Goal: Check status: Check status

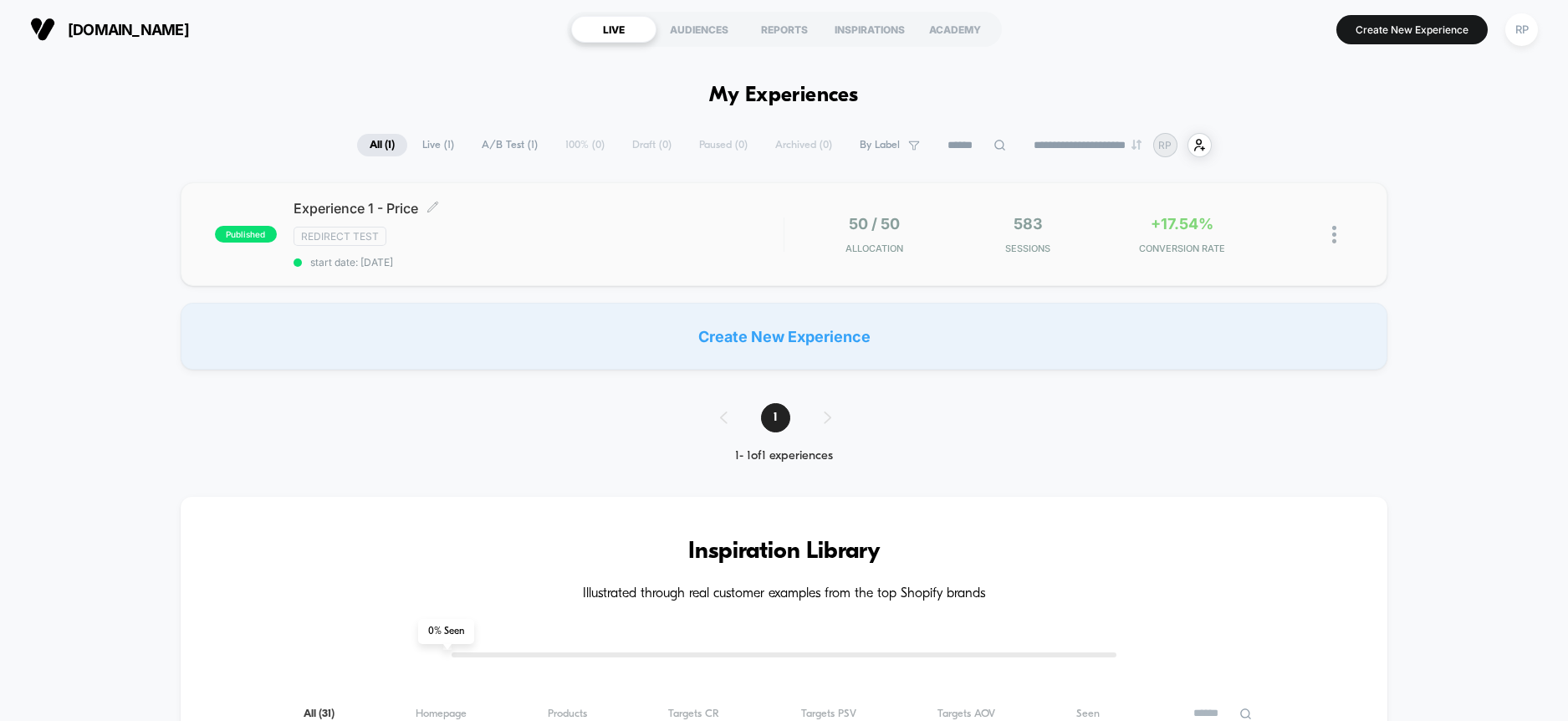
click at [621, 221] on div "Experience 1 - Price Click to edit experience details Click to edit experience …" at bounding box center [538, 234] width 490 height 69
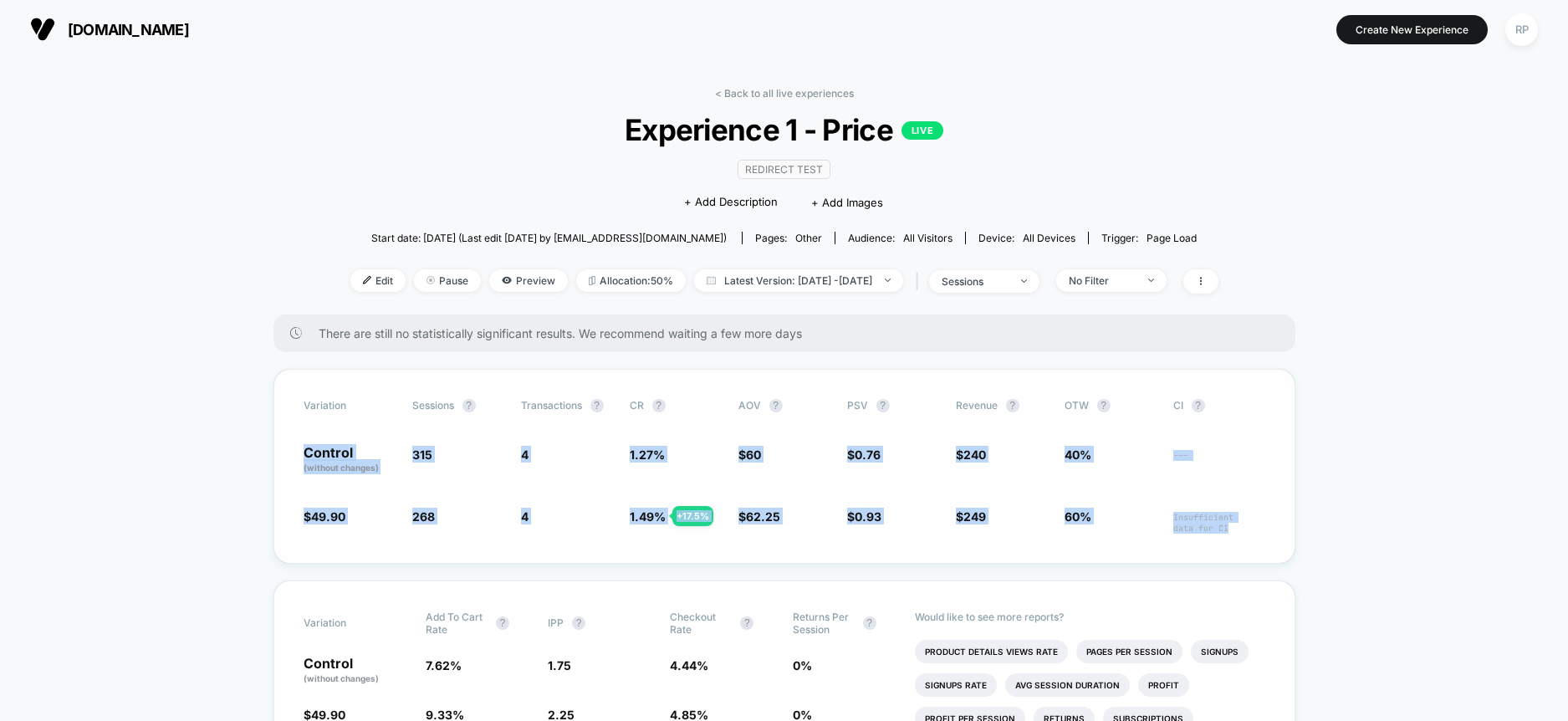
drag, startPoint x: 286, startPoint y: 448, endPoint x: 1269, endPoint y: 531, distance: 986.5
click at [1269, 531] on div "Variation Sessions ? Transactions ? CR ? AOV ? PSV ? Revenue ? OTW ? CI ? Contr…" at bounding box center [784, 466] width 1022 height 195
click at [1288, 521] on div "Variation Sessions ? Transactions ? CR ? AOV ? PSV ? Revenue ? OTW ? CI ? Contr…" at bounding box center [784, 466] width 1022 height 195
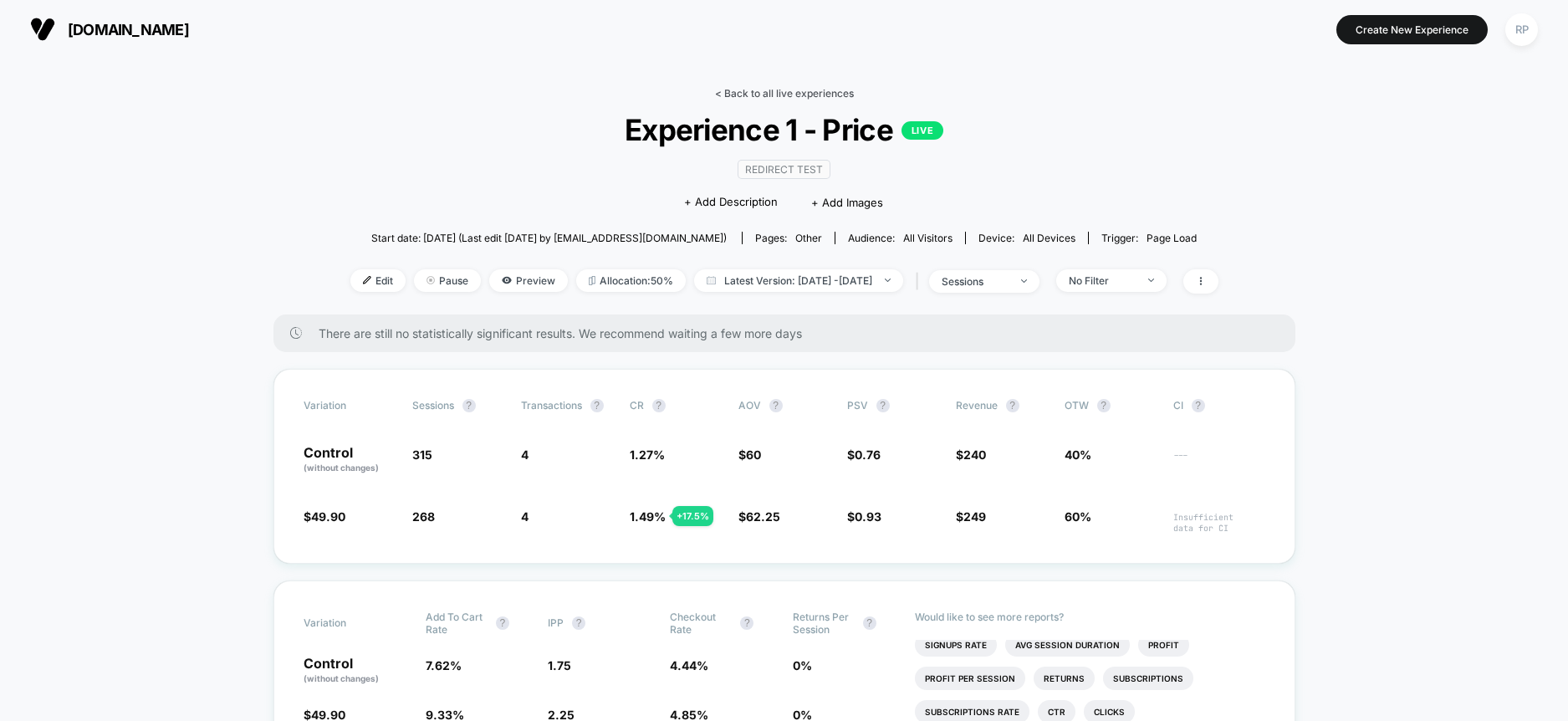
click at [761, 92] on link "< Back to all live experiences" at bounding box center [785, 93] width 139 height 13
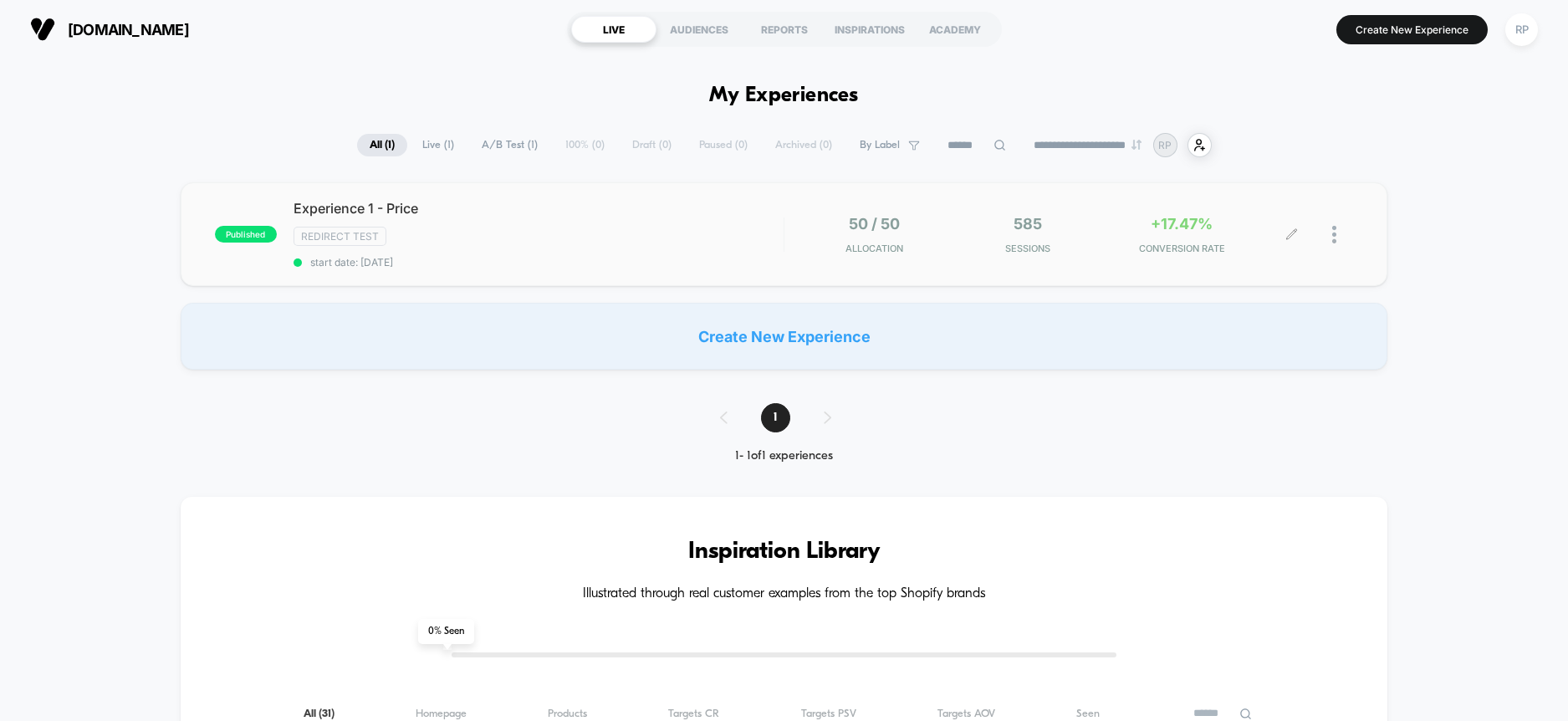
click at [1333, 234] on img at bounding box center [1334, 234] width 4 height 18
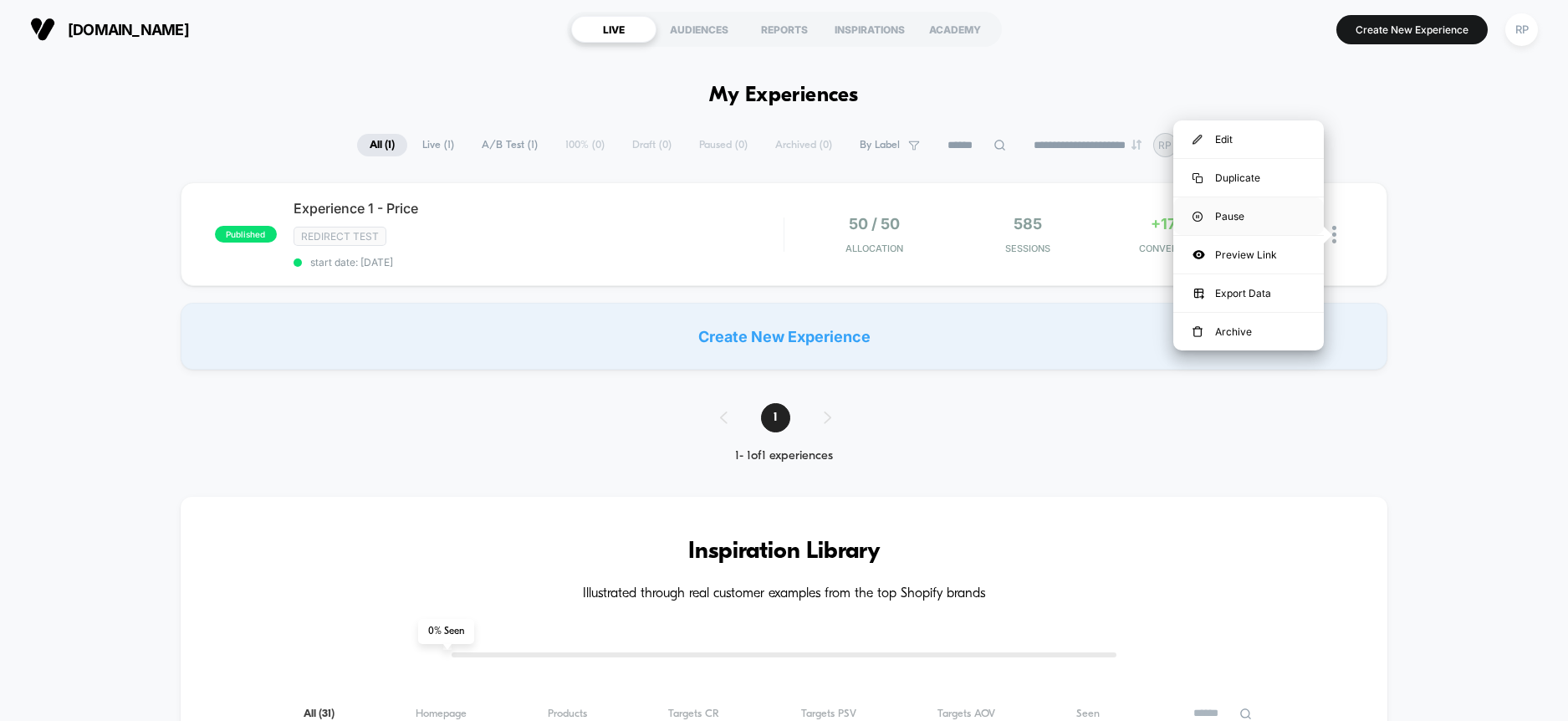
click at [1232, 217] on div "Pause" at bounding box center [1249, 216] width 151 height 38
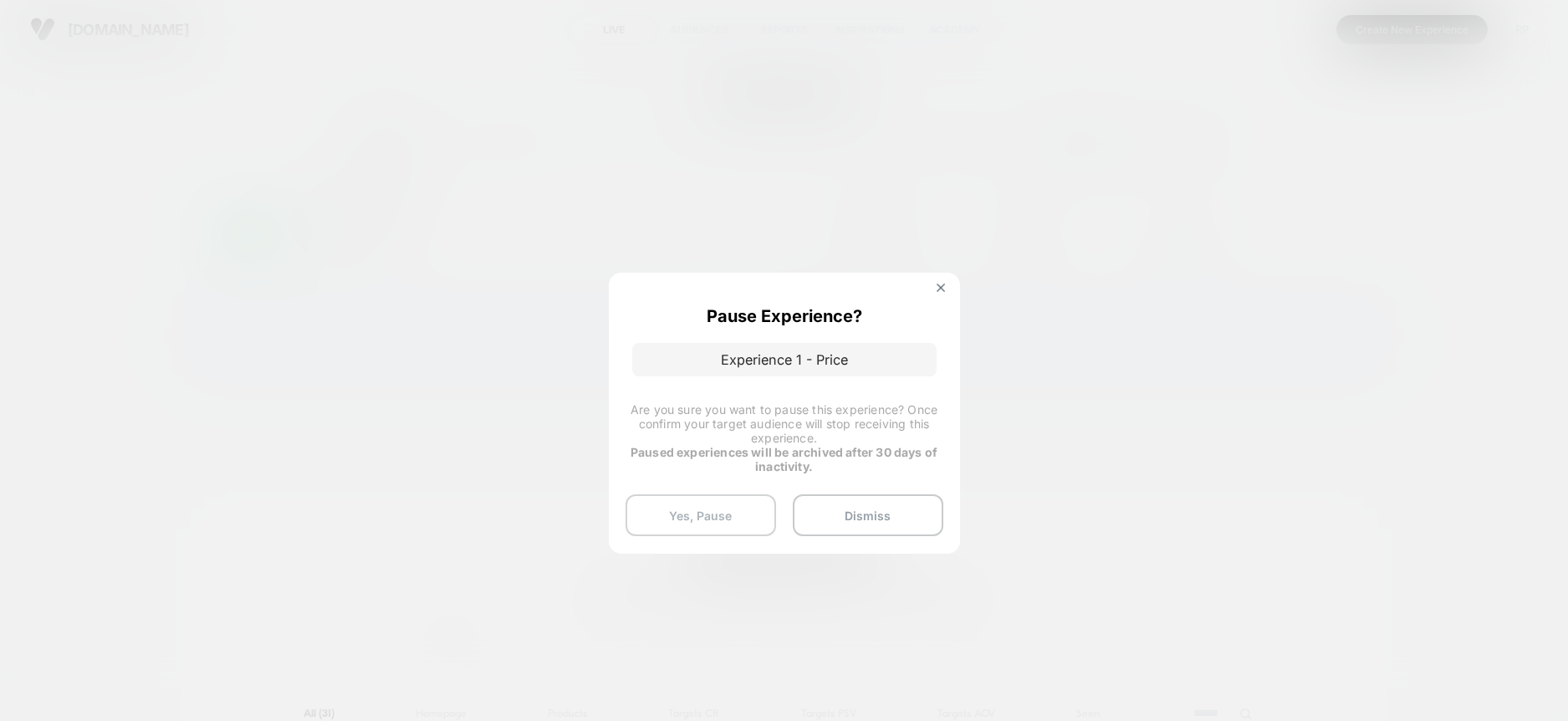
click at [725, 514] on button "Yes, Pause" at bounding box center [701, 515] width 151 height 42
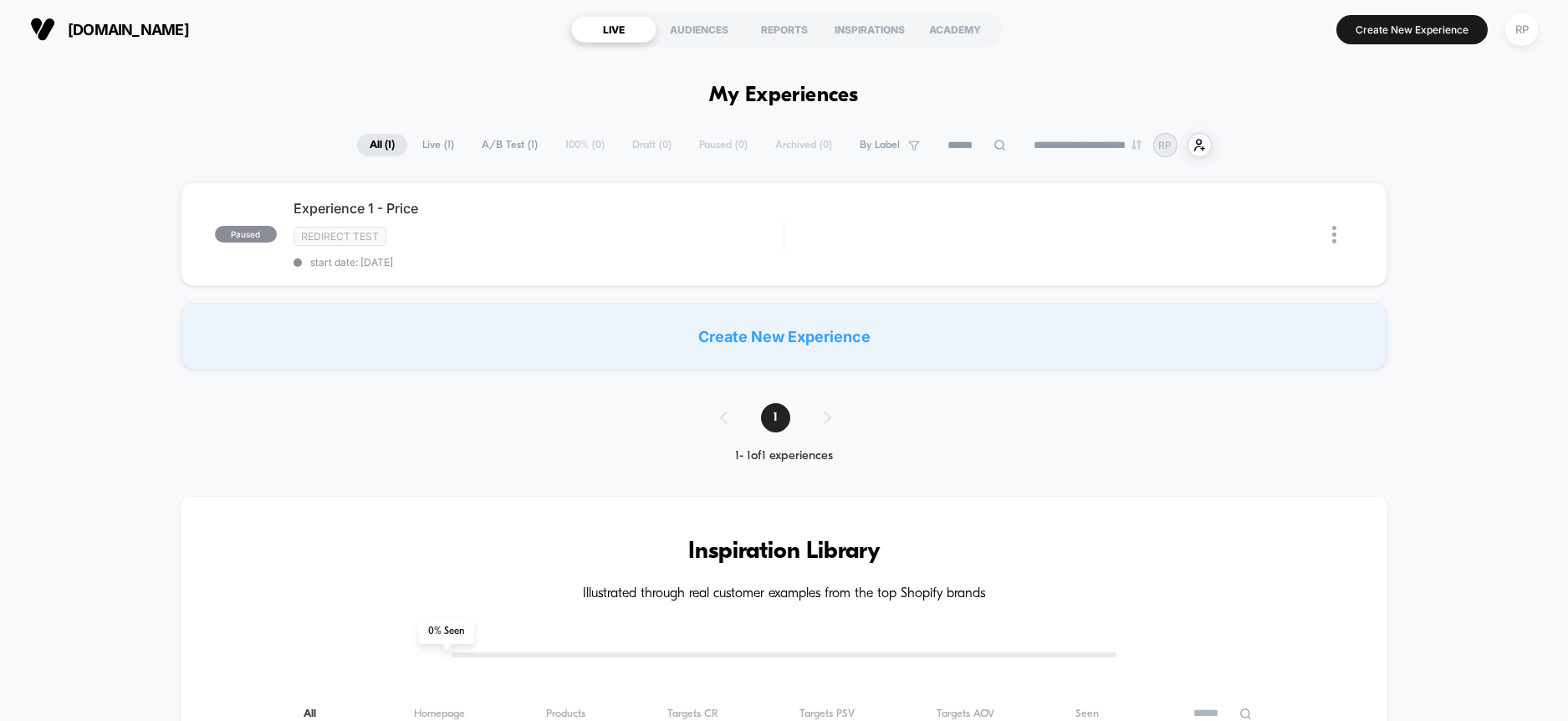
type input "***"
